Goal: Information Seeking & Learning: Find specific fact

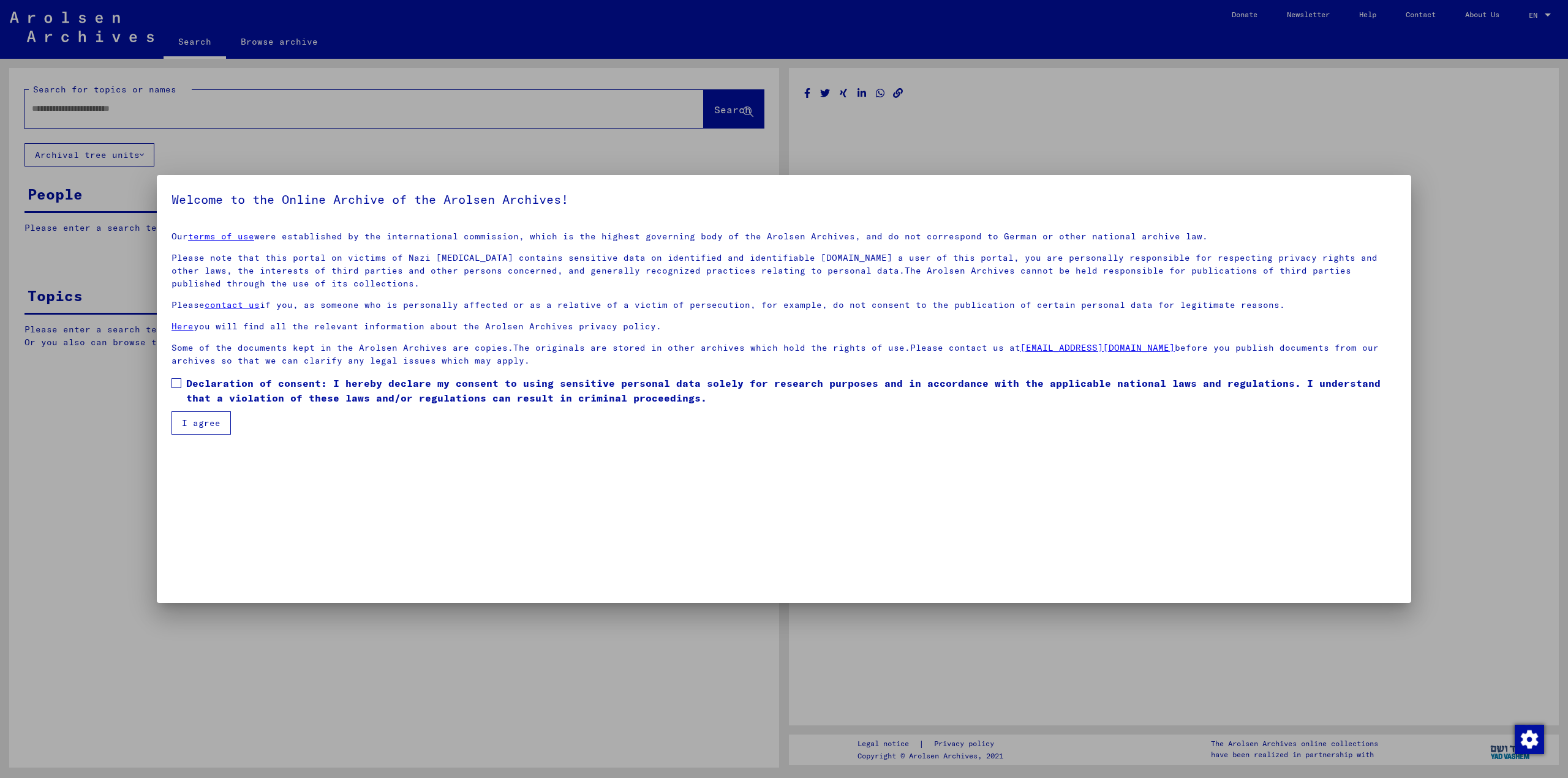
type input "********"
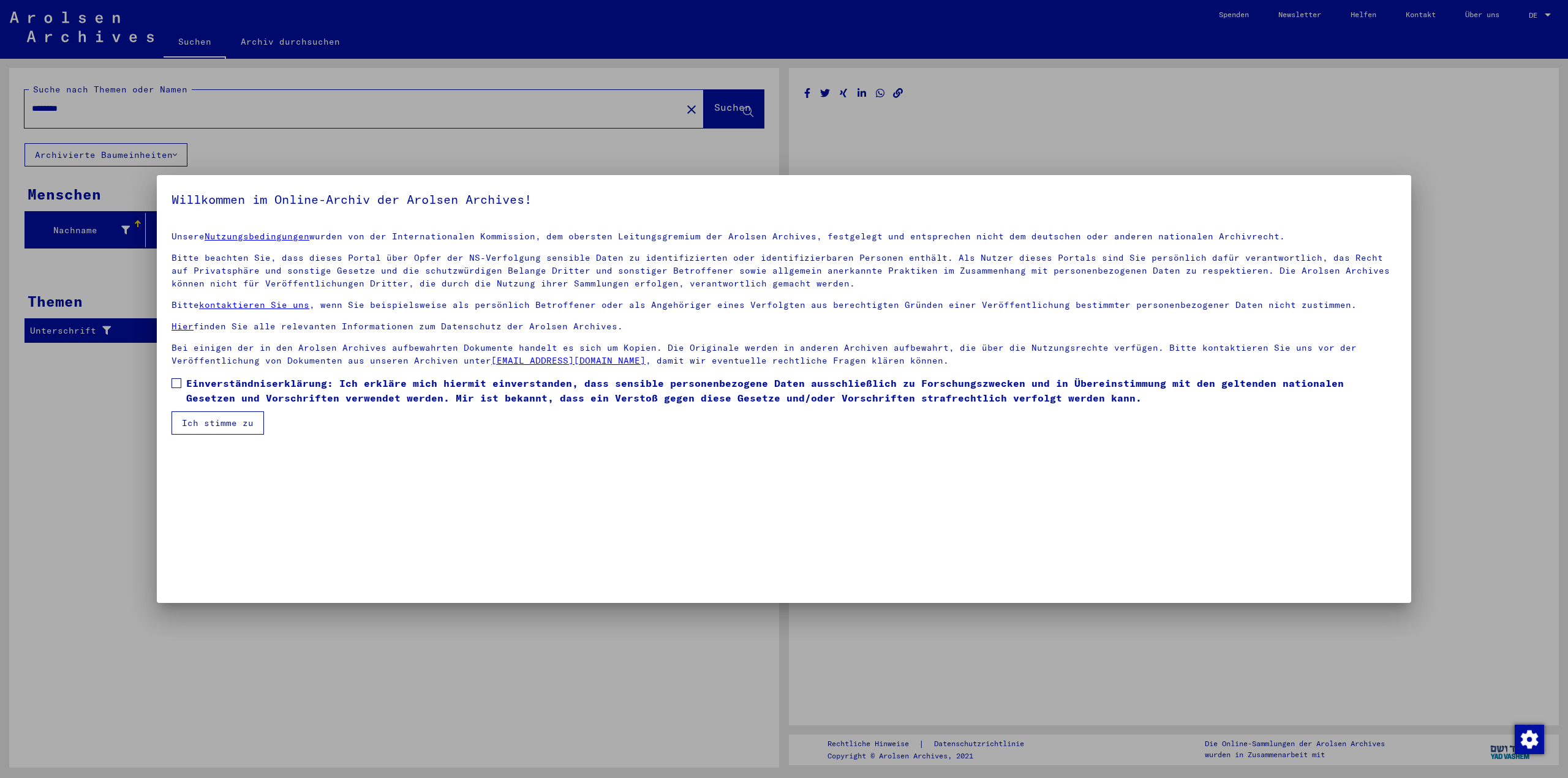
click at [179, 380] on span at bounding box center [176, 383] width 10 height 10
click at [214, 420] on font "Ich stimme zu" at bounding box center [217, 423] width 72 height 11
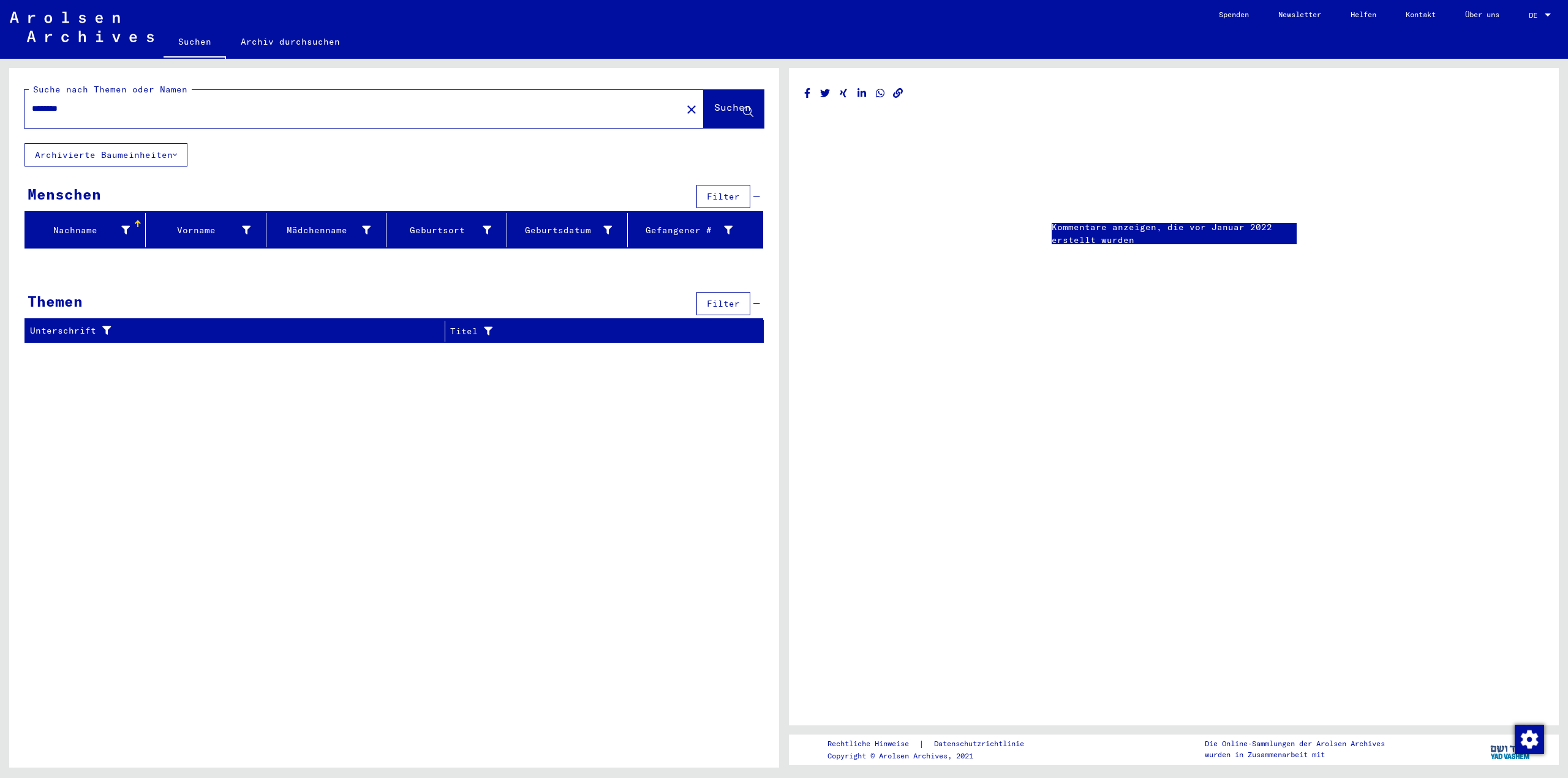
click at [714, 106] on font "Suchen" at bounding box center [732, 106] width 37 height 12
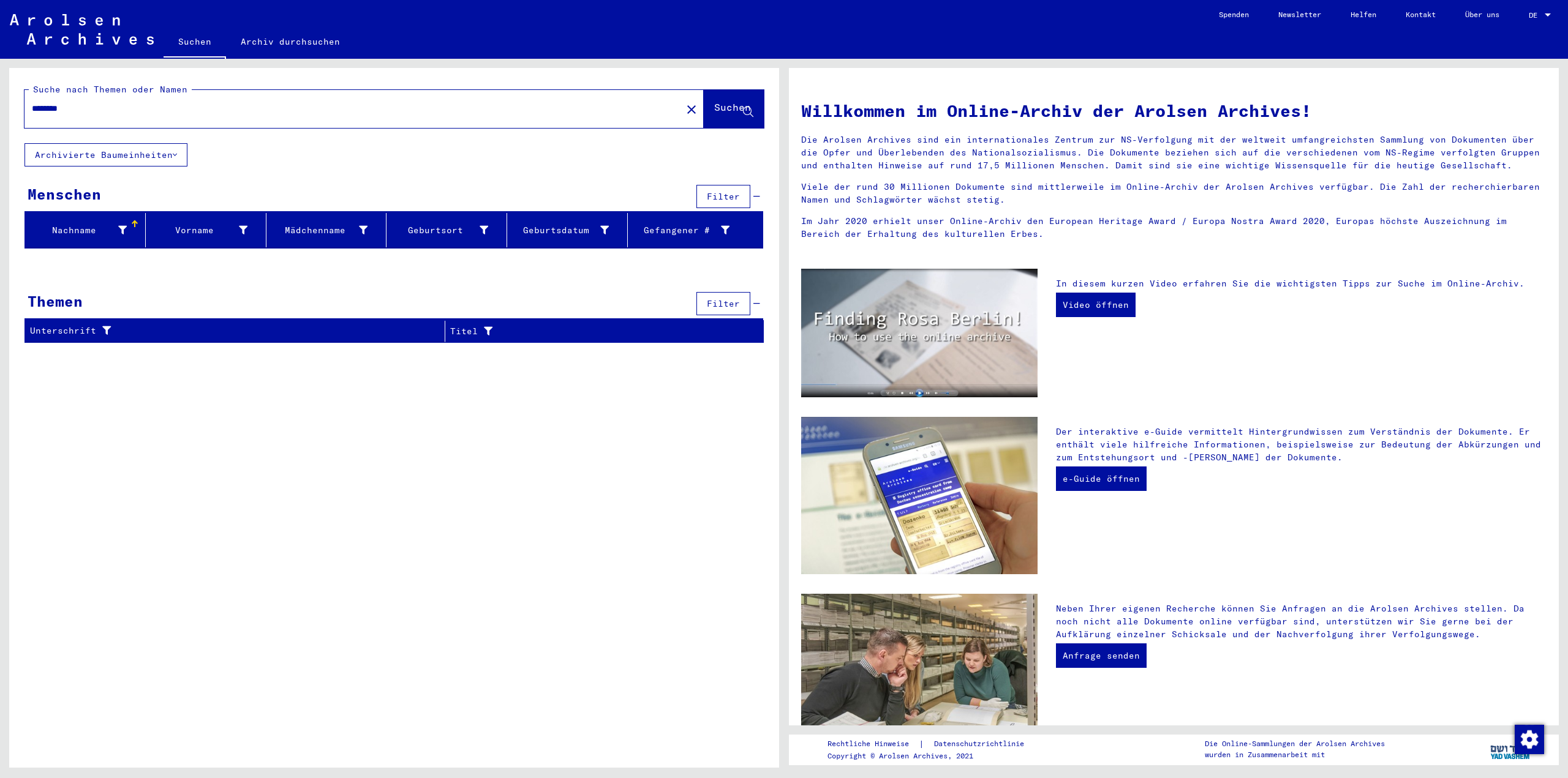
click at [724, 105] on font "Suchen" at bounding box center [732, 106] width 37 height 12
click at [124, 150] on font "Archivierte Baumeinheiten" at bounding box center [103, 155] width 138 height 11
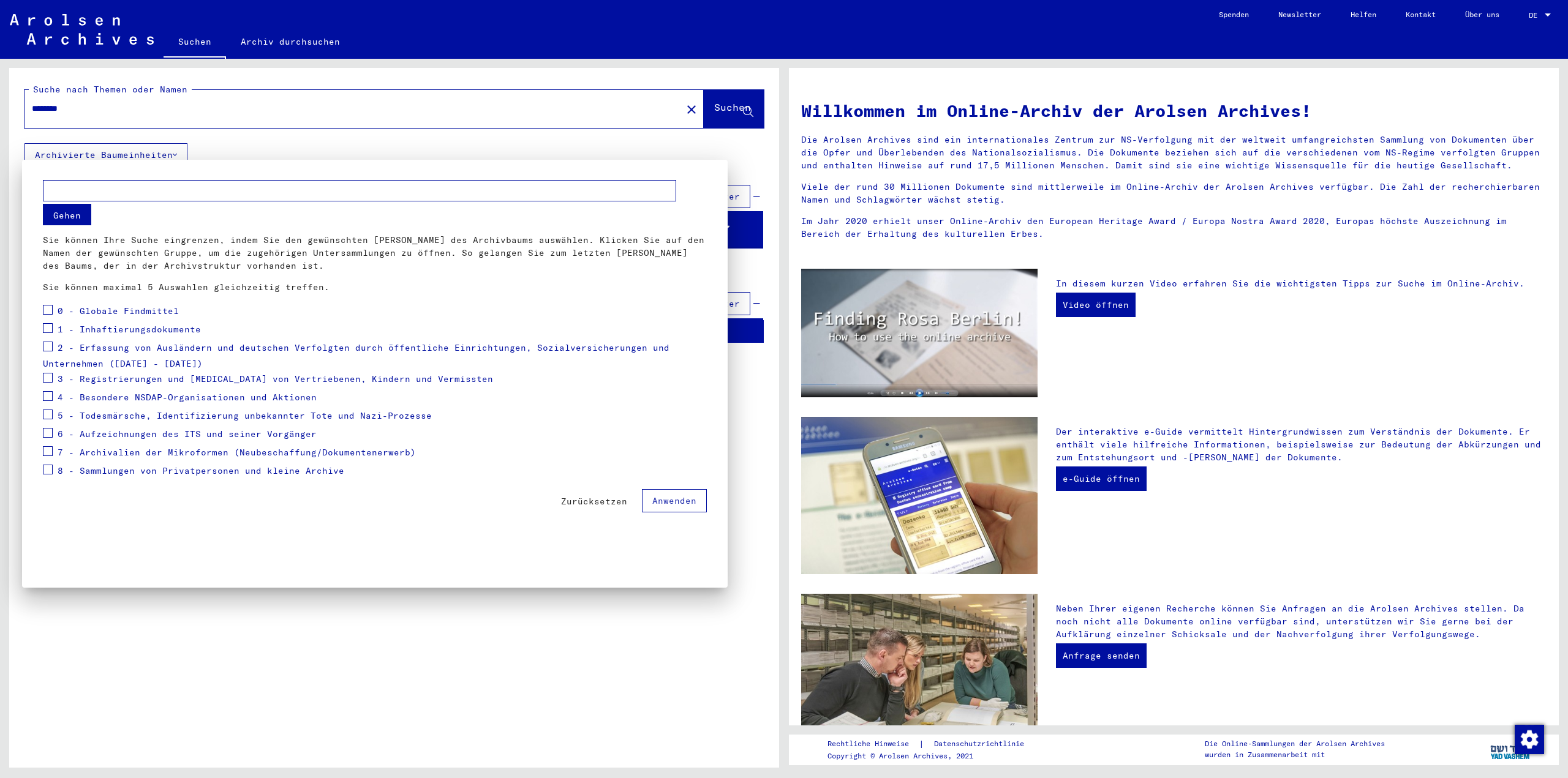
click at [669, 105] on div at bounding box center [784, 389] width 1568 height 778
